Goal: Task Accomplishment & Management: Manage account settings

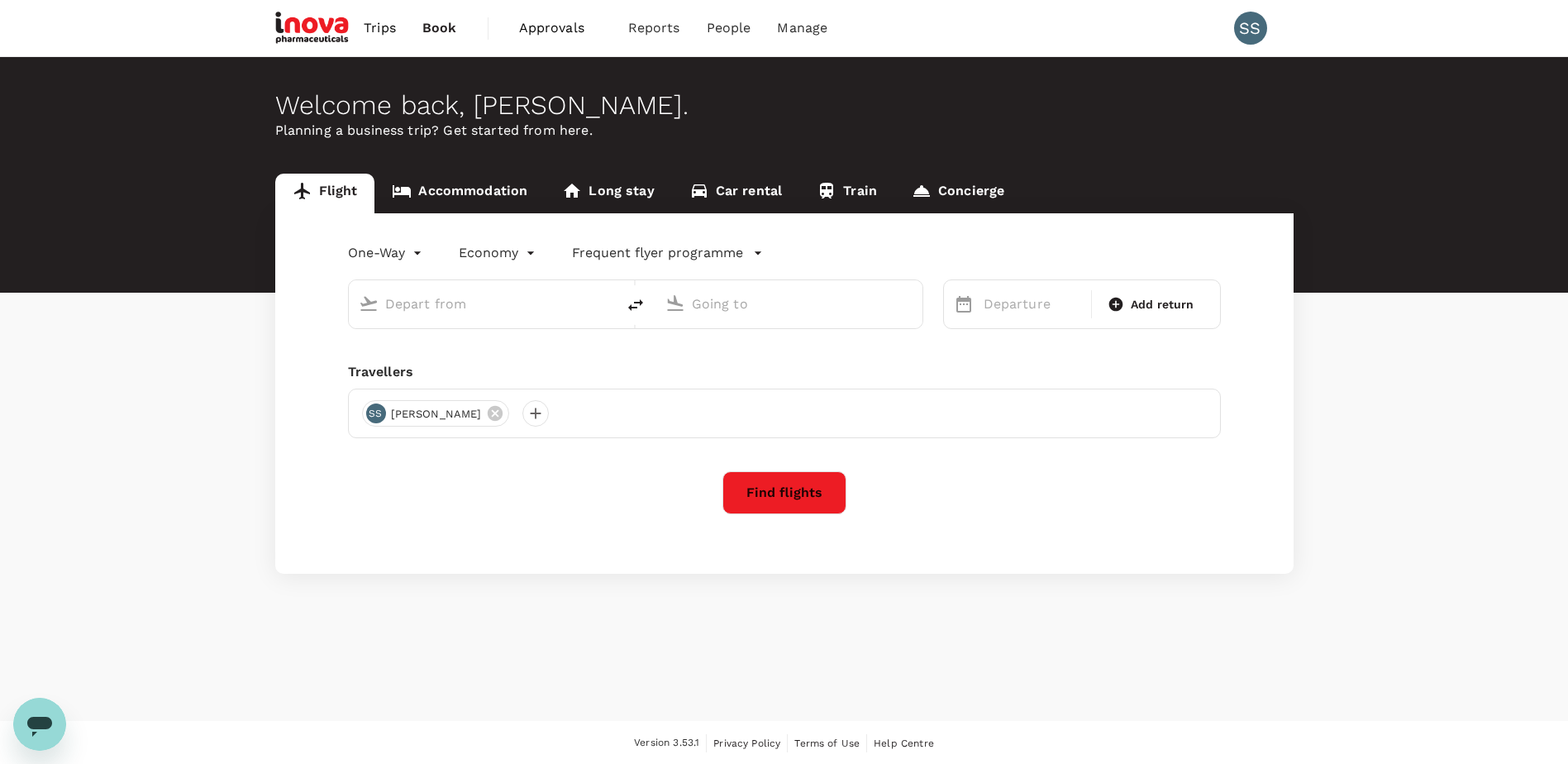
click at [562, 30] on span "Approvals" at bounding box center [560, 28] width 83 height 20
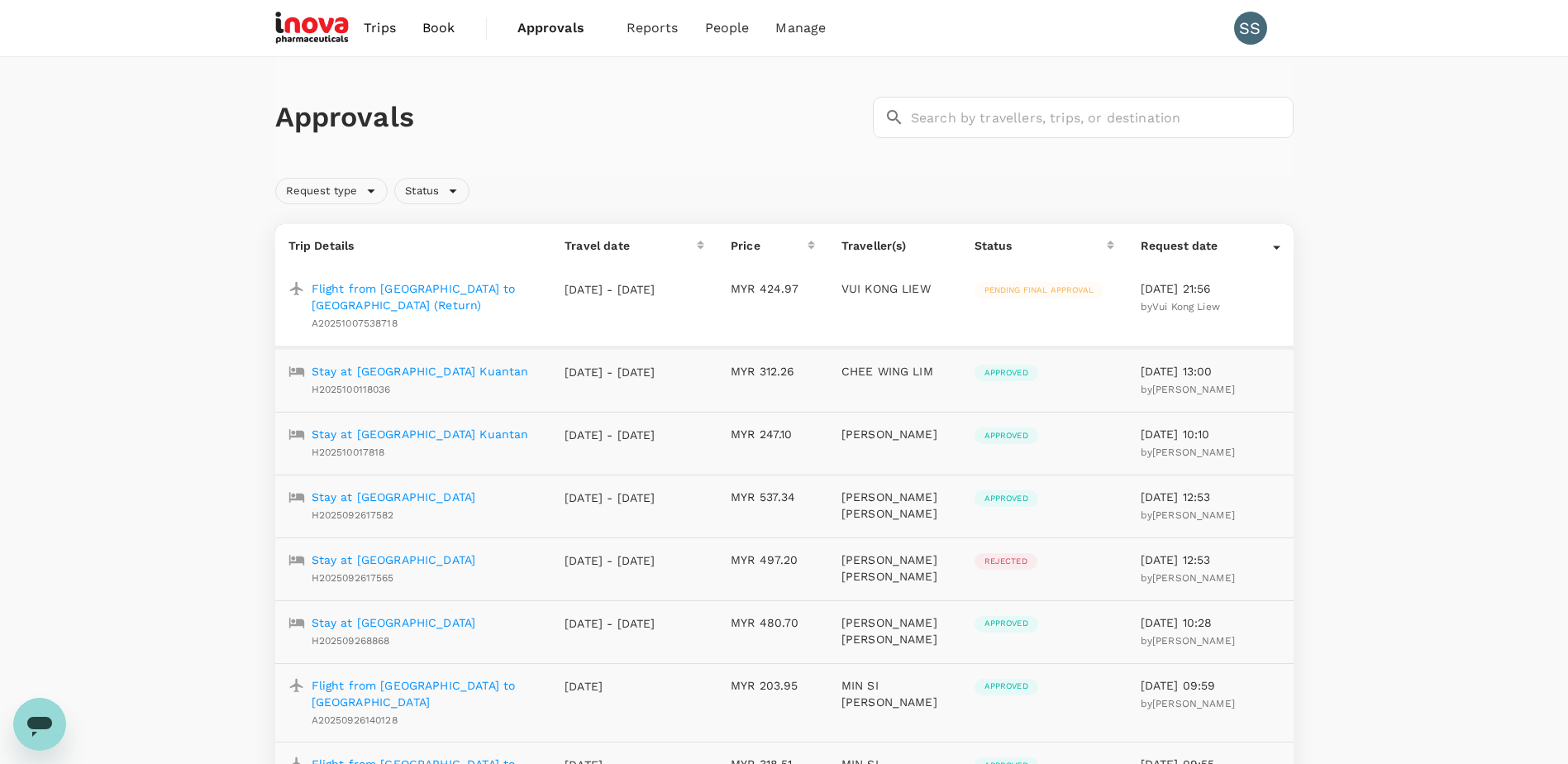
click at [396, 289] on p "Flight from [GEOGRAPHIC_DATA] to [GEOGRAPHIC_DATA] (Return)" at bounding box center [425, 296] width 227 height 33
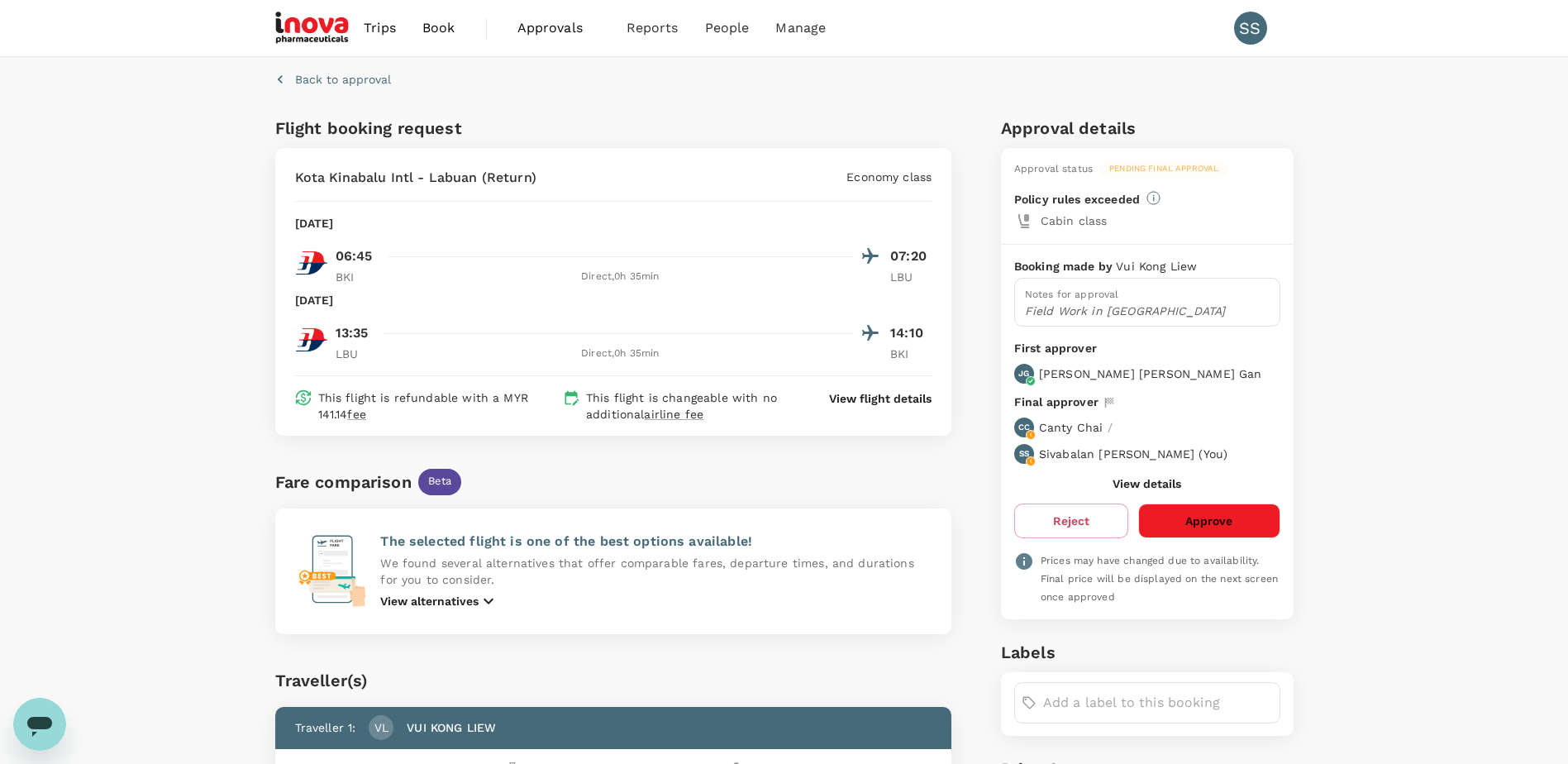
click at [1175, 515] on button "Approve" at bounding box center [1208, 521] width 141 height 35
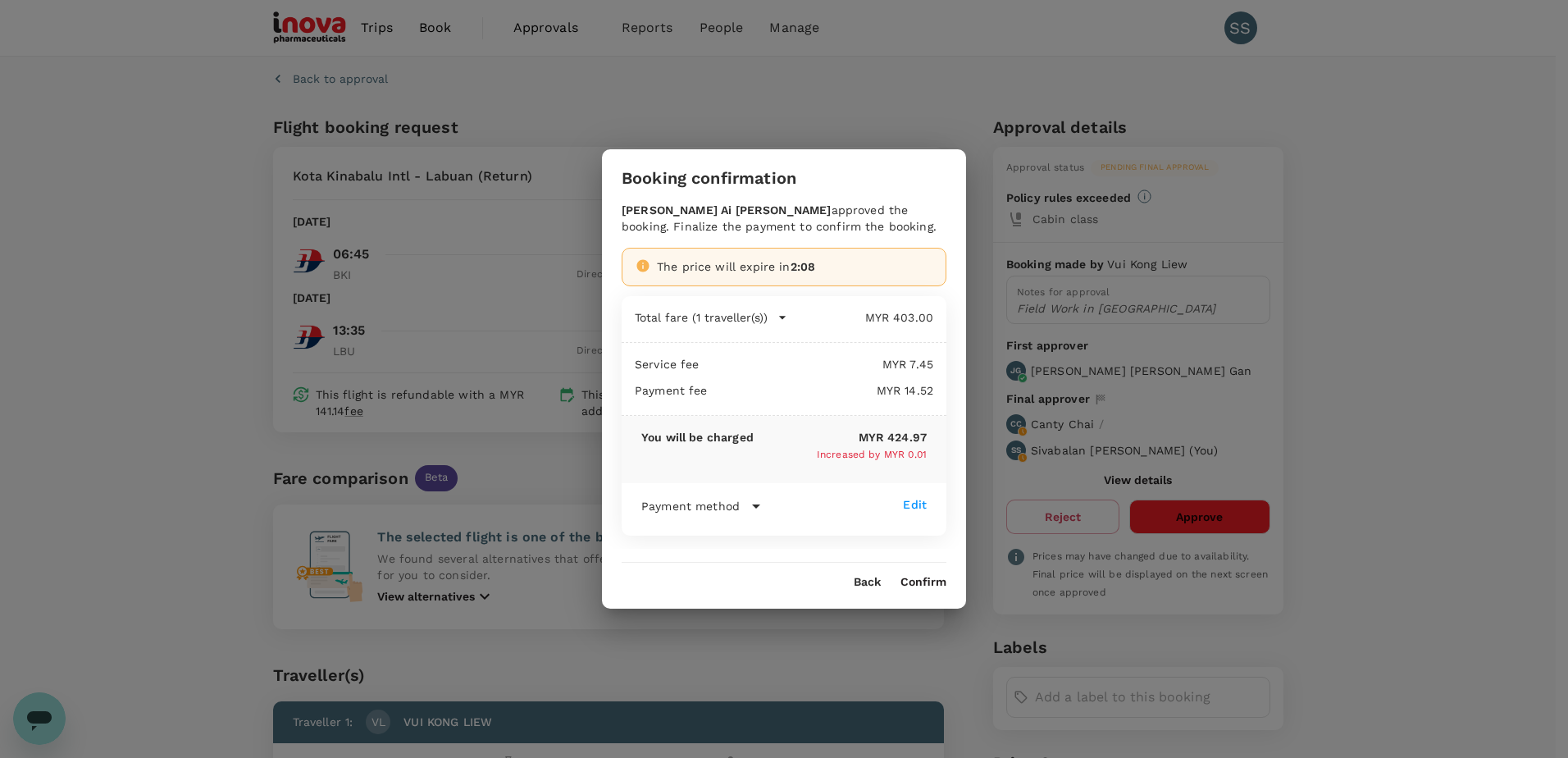
click at [917, 582] on button "Confirm" at bounding box center [923, 582] width 46 height 13
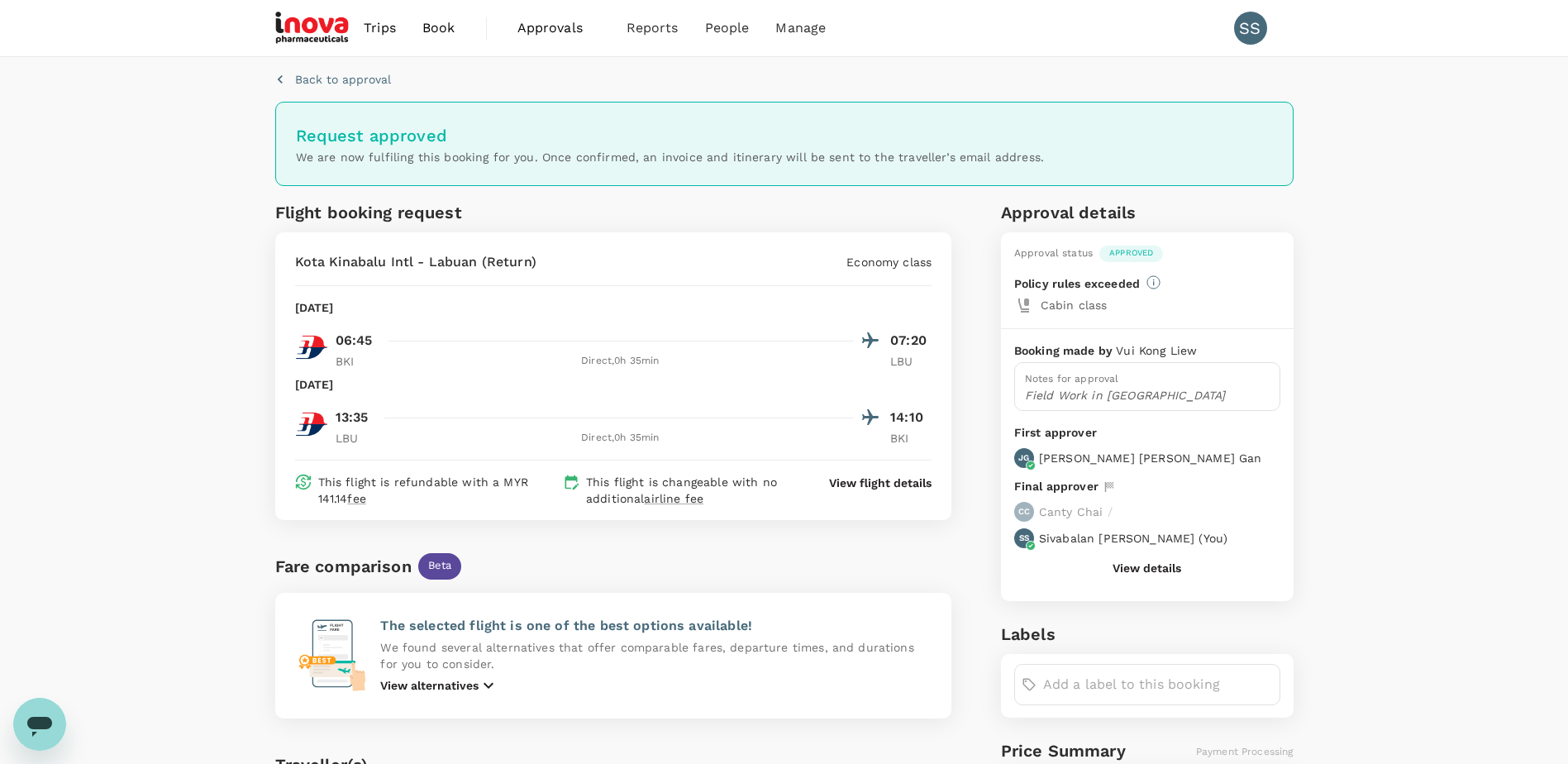
click at [542, 30] on span "Approvals" at bounding box center [559, 28] width 83 height 20
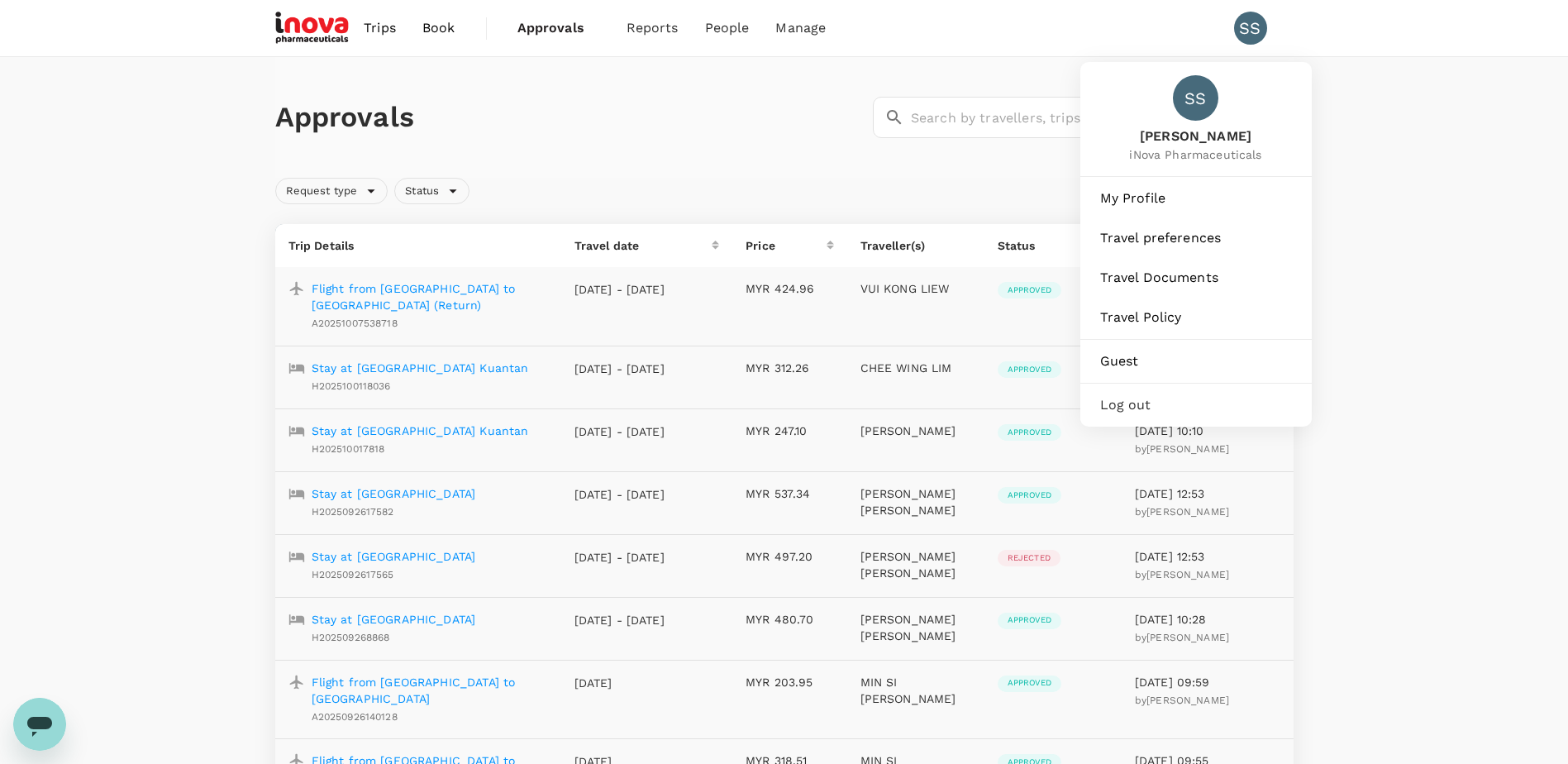
click at [1118, 404] on span "Log out" at bounding box center [1196, 405] width 192 height 20
